Goal: Check status: Check status

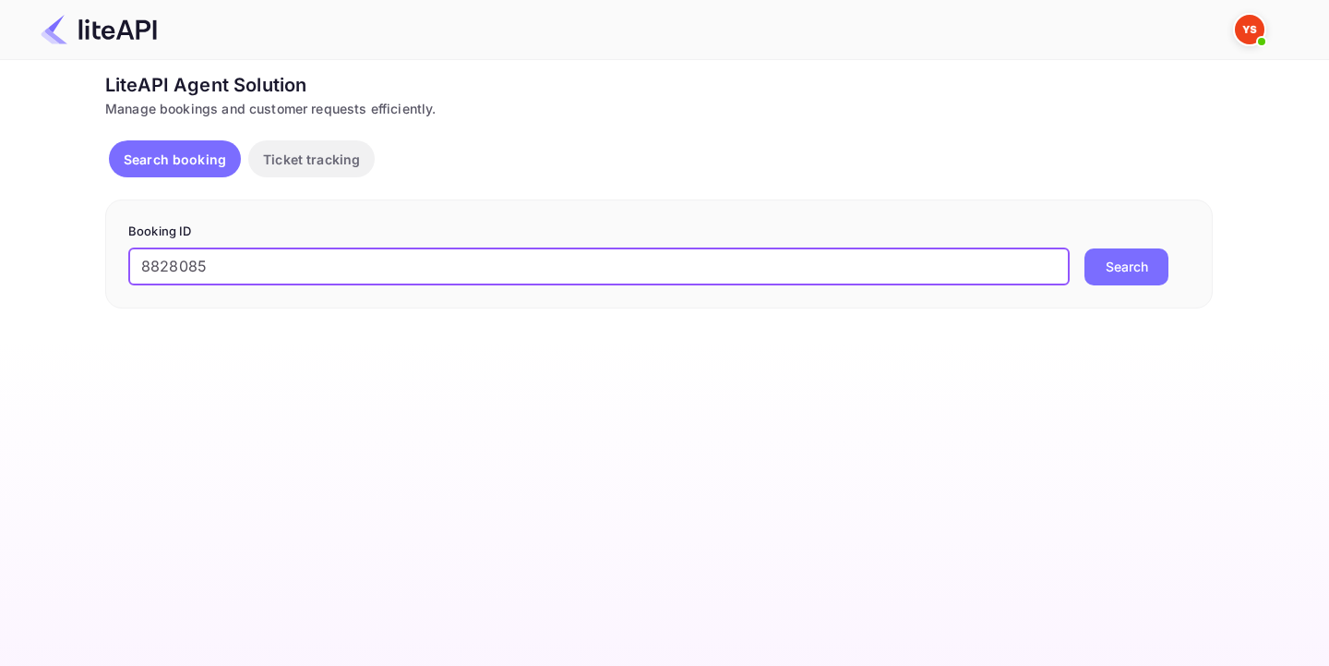
type input "8828085"
click at [1165, 266] on button "Search" at bounding box center [1127, 266] width 84 height 37
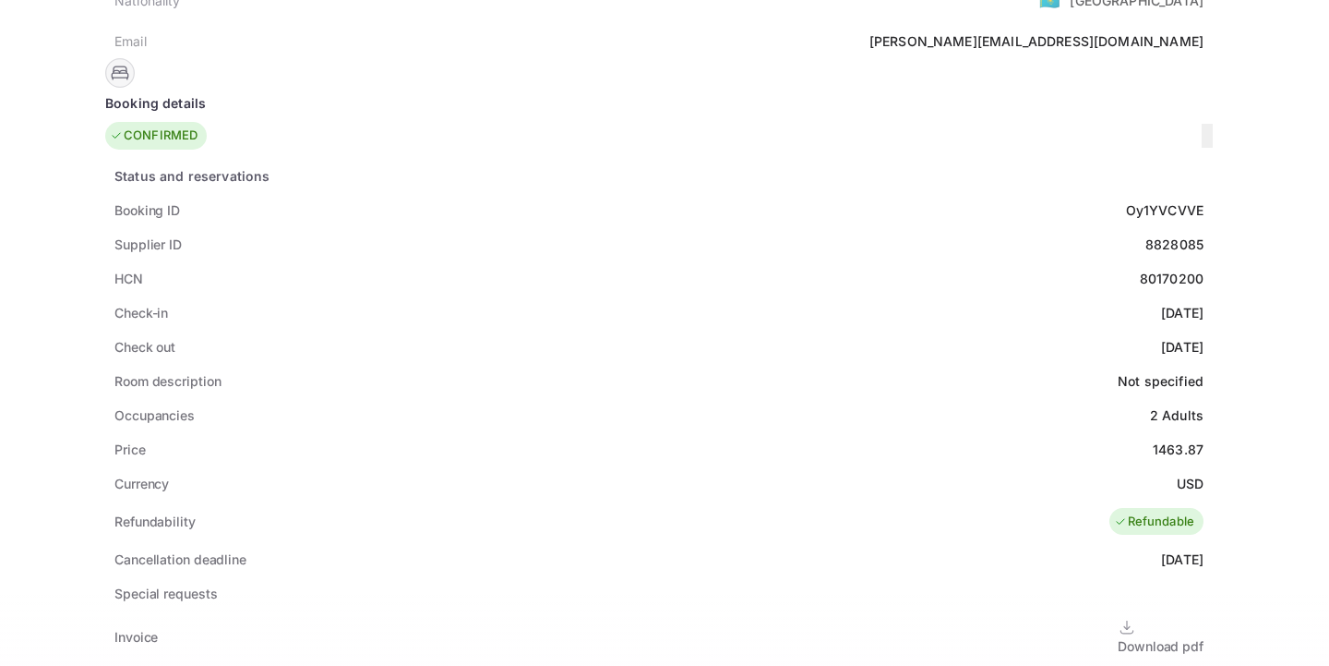
scroll to position [262, 0]
drag, startPoint x: 560, startPoint y: 227, endPoint x: 638, endPoint y: 230, distance: 77.6
click at [638, 230] on div "Supplier ID 8828085" at bounding box center [659, 245] width 1108 height 34
copy div "8828085"
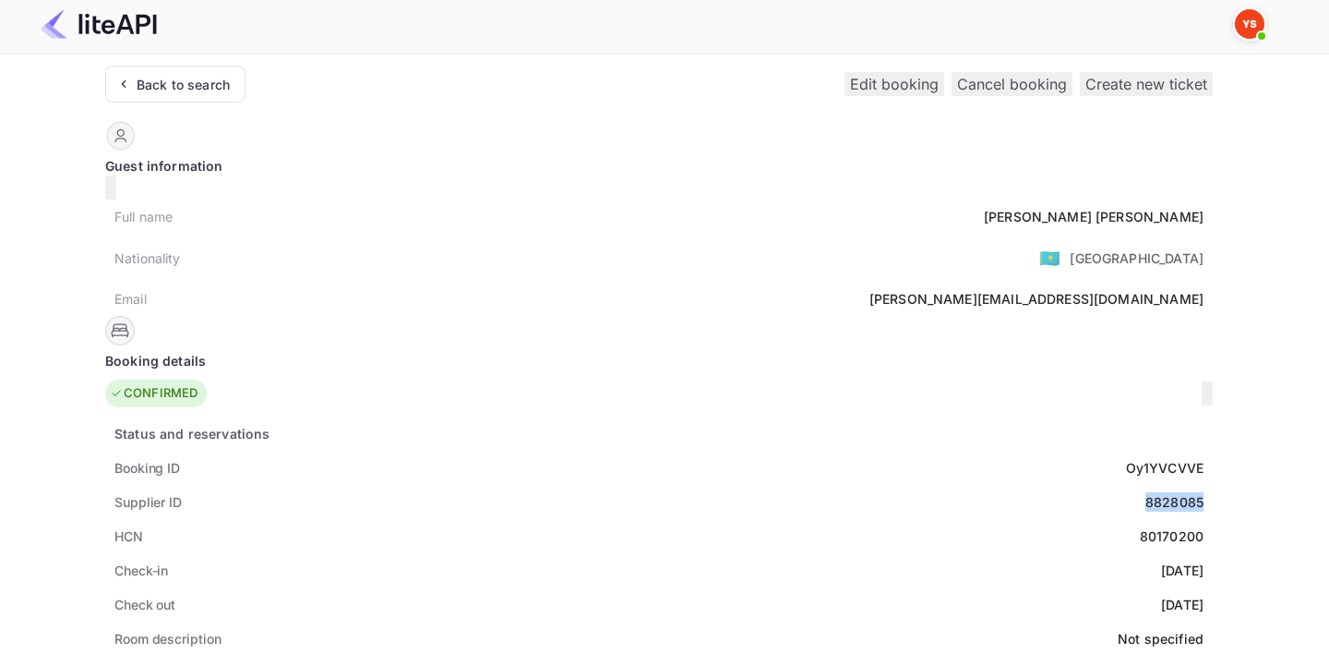
scroll to position [0, 0]
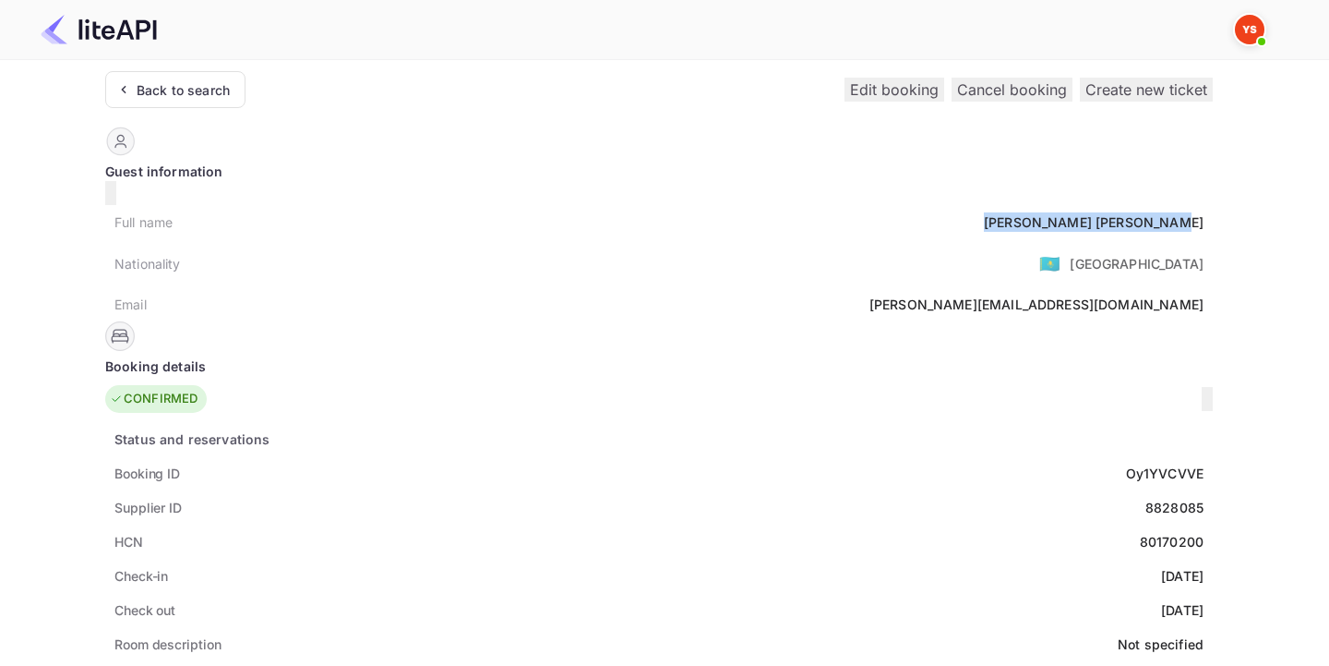
drag, startPoint x: 512, startPoint y: 212, endPoint x: 639, endPoint y: 212, distance: 126.5
click at [639, 212] on div "Full name [PERSON_NAME]" at bounding box center [659, 222] width 1108 height 34
copy div "[PERSON_NAME]"
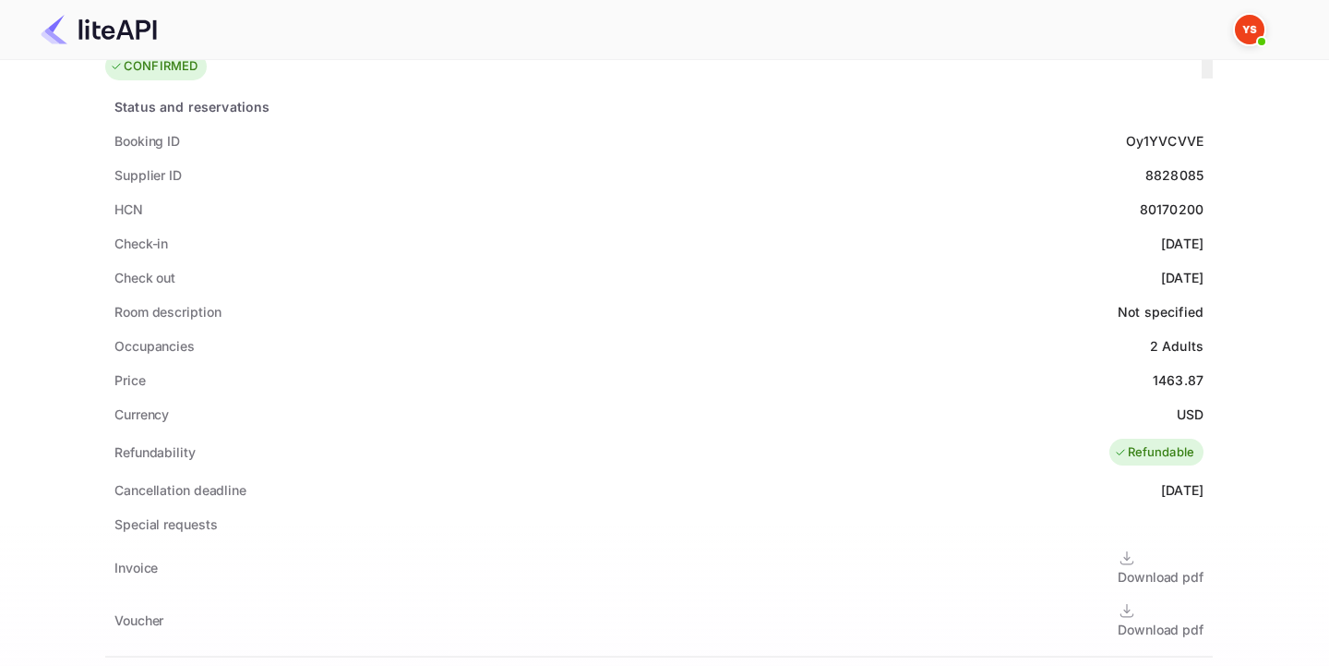
scroll to position [366, 0]
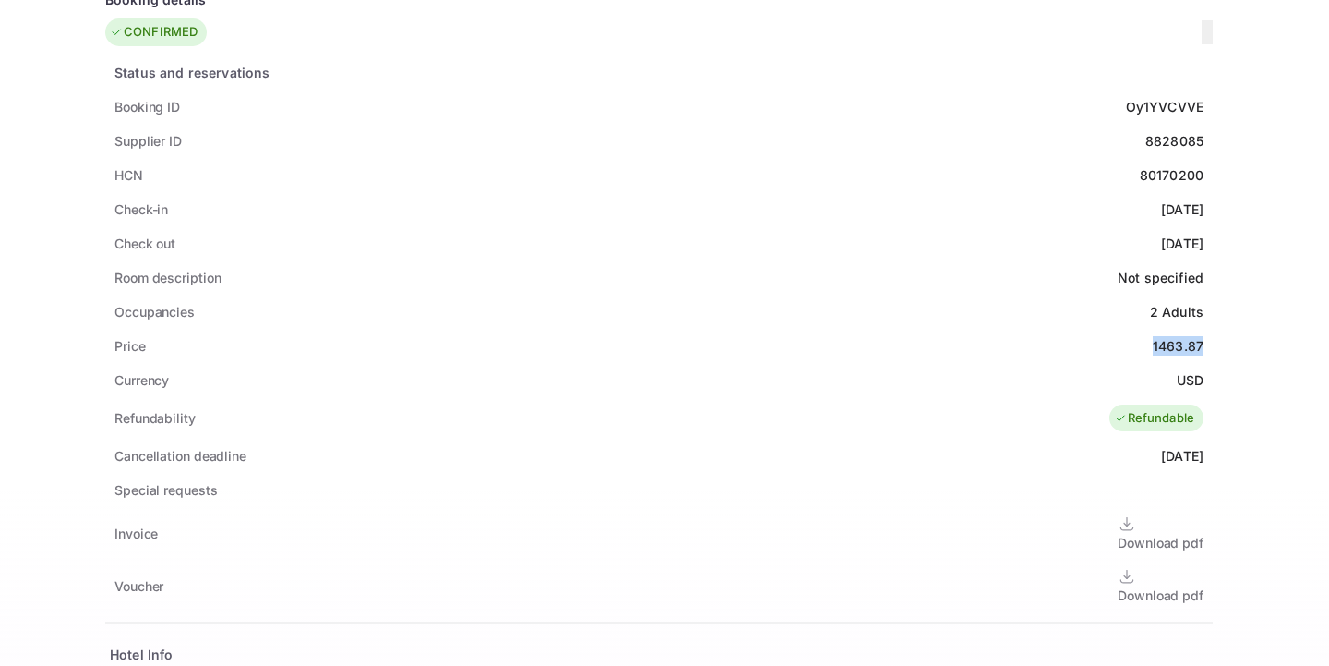
drag, startPoint x: 575, startPoint y: 322, endPoint x: 639, endPoint y: 322, distance: 63.7
click at [639, 329] on div "Price 1463.87" at bounding box center [659, 346] width 1108 height 34
copy div "1463.87"
drag, startPoint x: 608, startPoint y: 356, endPoint x: 632, endPoint y: 357, distance: 24.0
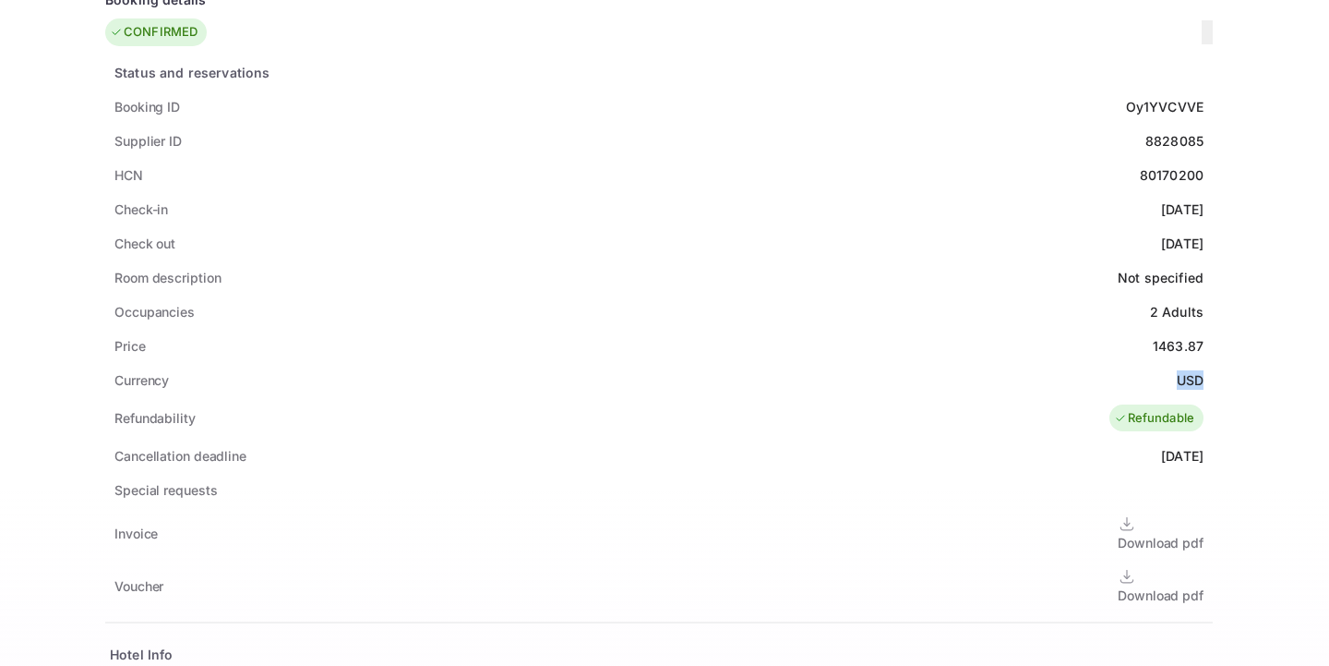
click at [1177, 370] on div "USD" at bounding box center [1190, 379] width 27 height 19
copy div "USD"
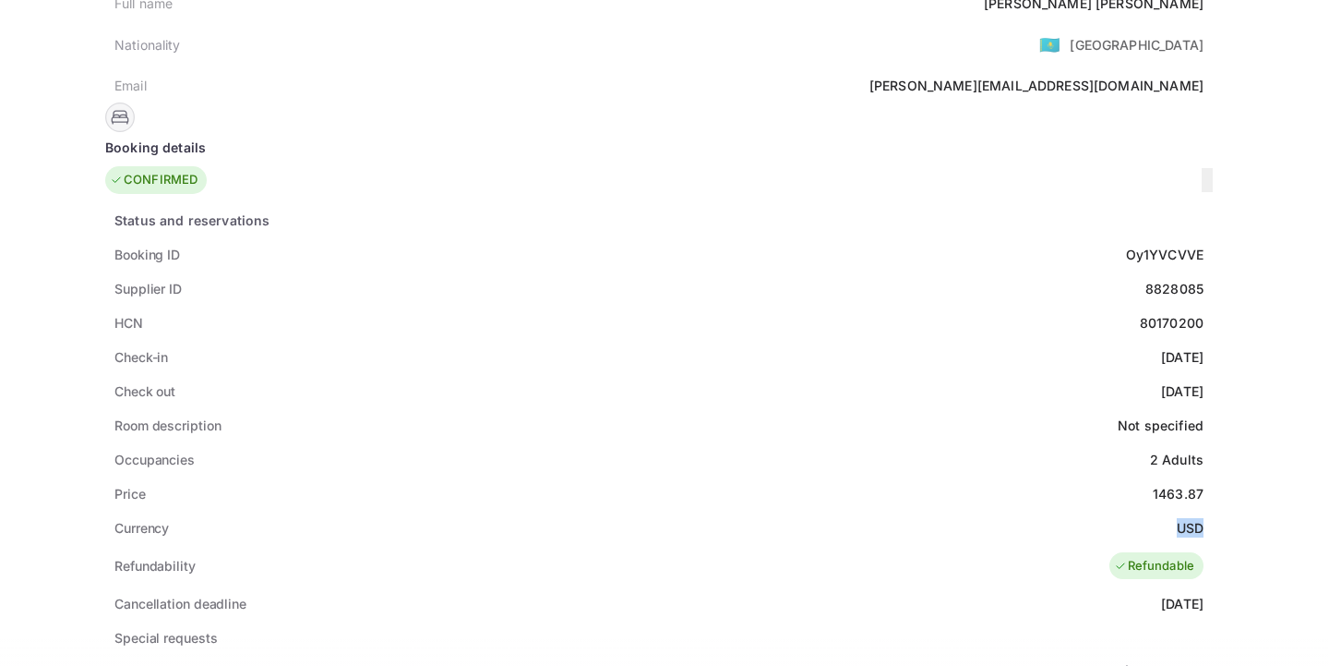
scroll to position [0, 0]
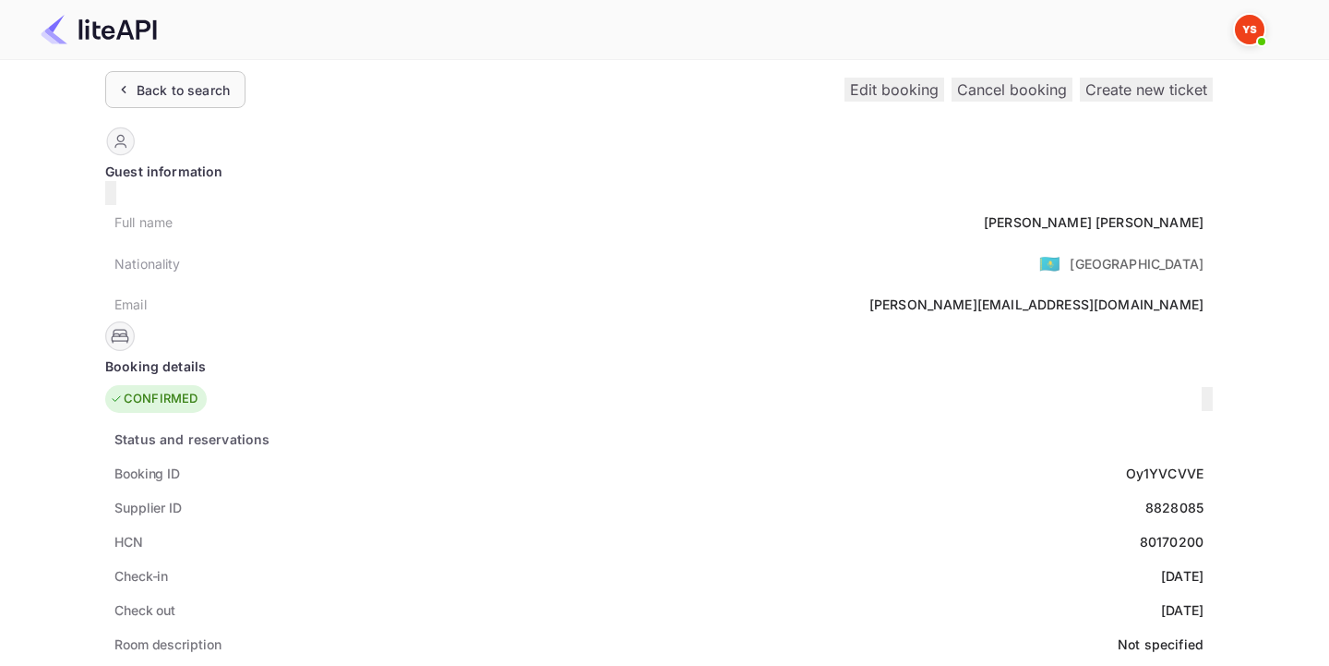
click at [175, 100] on div "Back to search" at bounding box center [175, 89] width 140 height 37
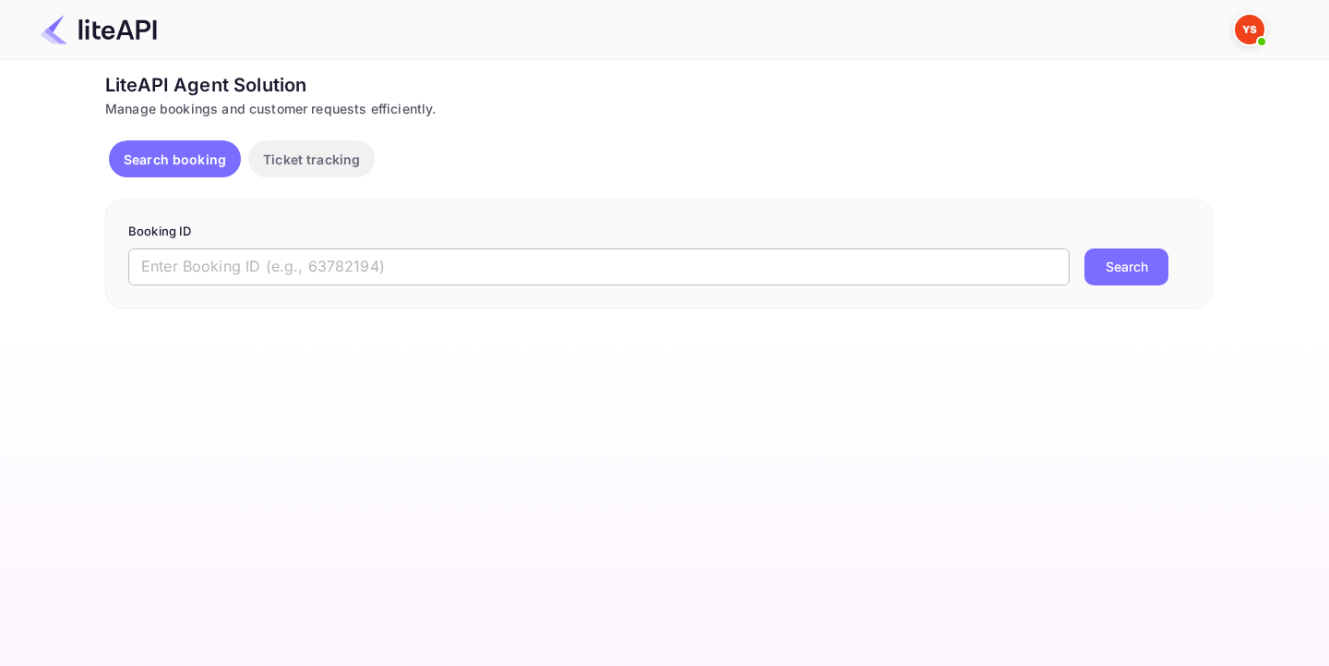
click at [351, 264] on input "text" at bounding box center [599, 266] width 942 height 37
paste input "8806964"
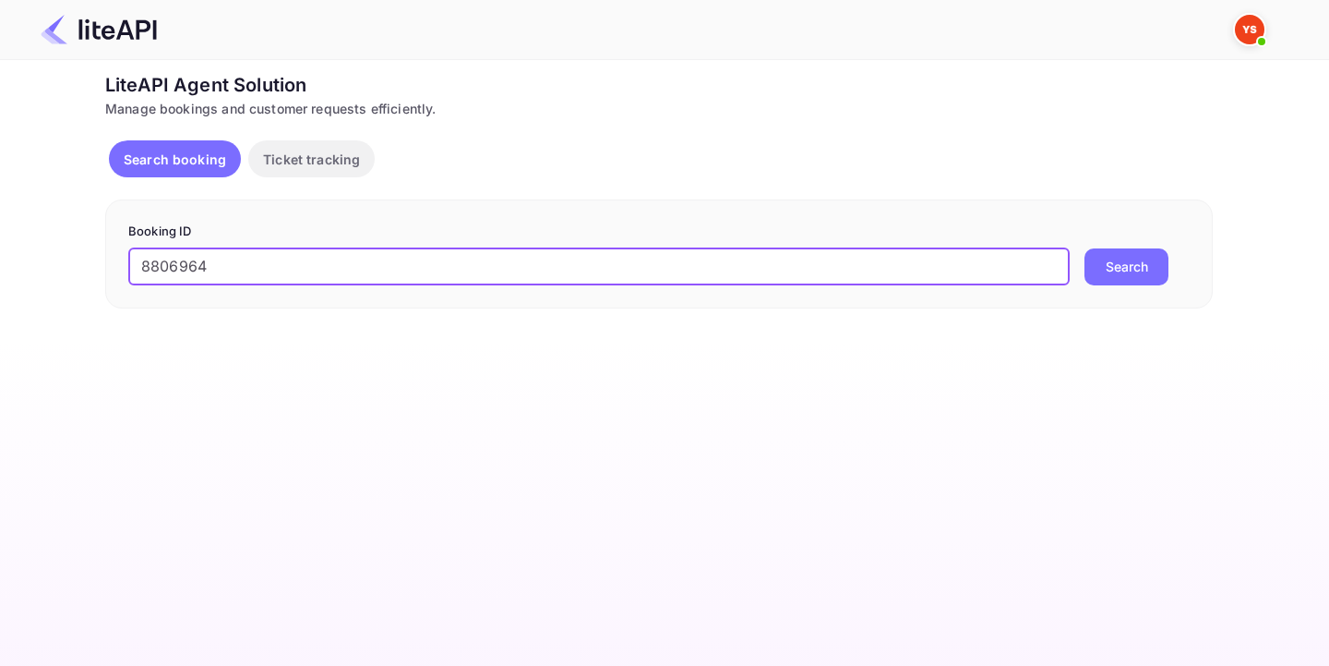
type input "8806964"
click at [1120, 268] on button "Search" at bounding box center [1127, 266] width 84 height 37
